Goal: Navigation & Orientation: Find specific page/section

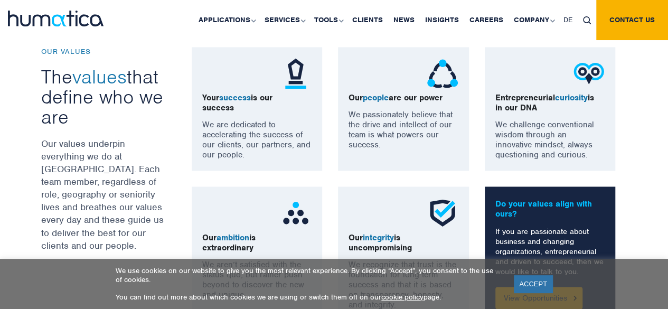
scroll to position [782, 0]
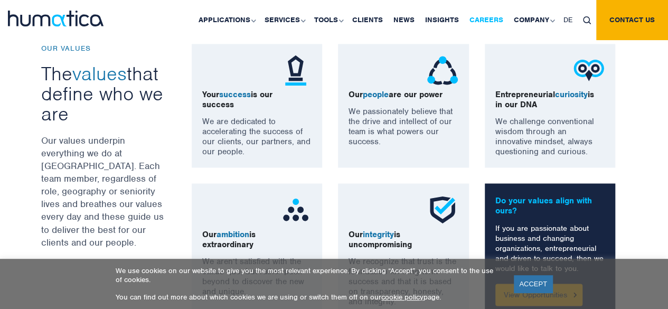
click at [486, 18] on link "Careers" at bounding box center [486, 20] width 44 height 40
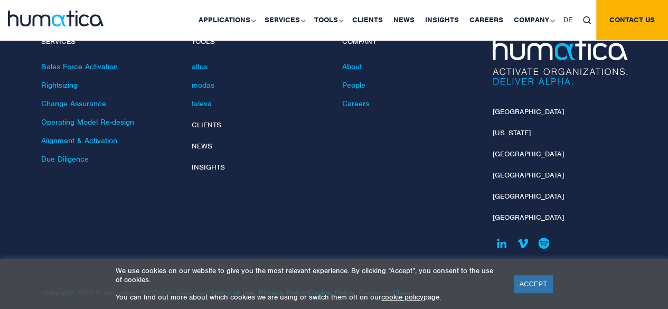
scroll to position [3909, 0]
click at [353, 99] on link "Careers" at bounding box center [355, 104] width 27 height 10
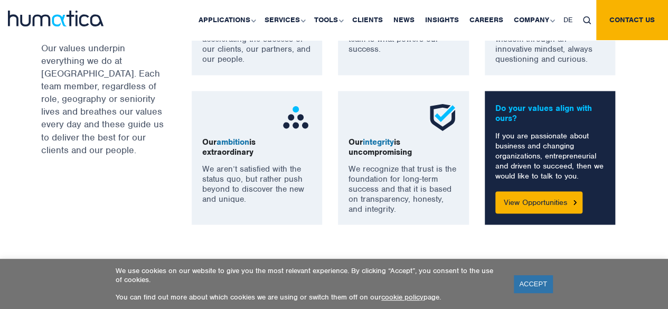
scroll to position [875, 0]
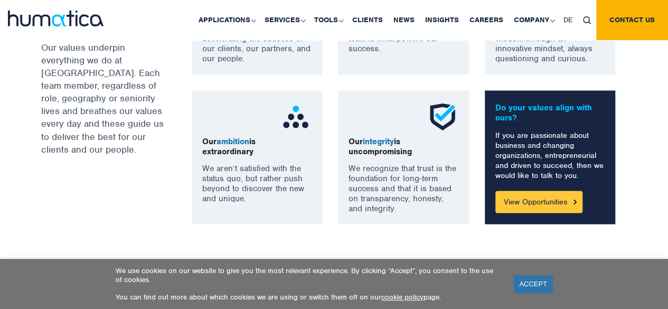
click at [528, 199] on link "View Opportunities" at bounding box center [538, 202] width 87 height 22
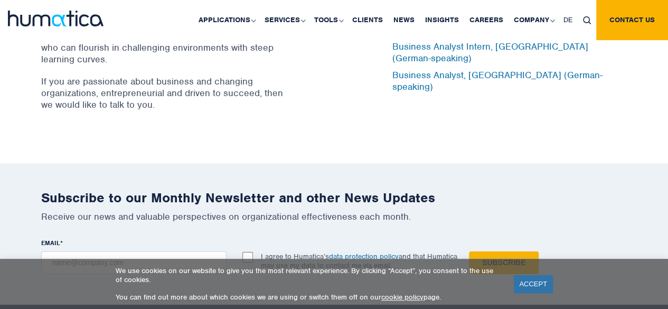
scroll to position [3592, 0]
